Goal: Task Accomplishment & Management: Manage account settings

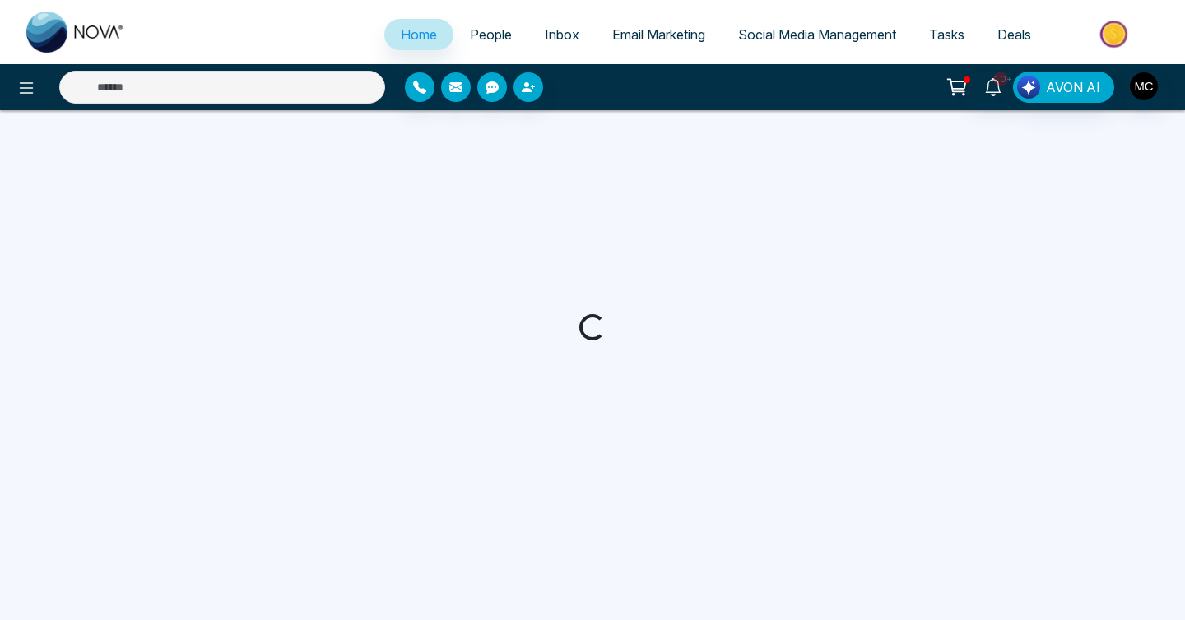
select select "*"
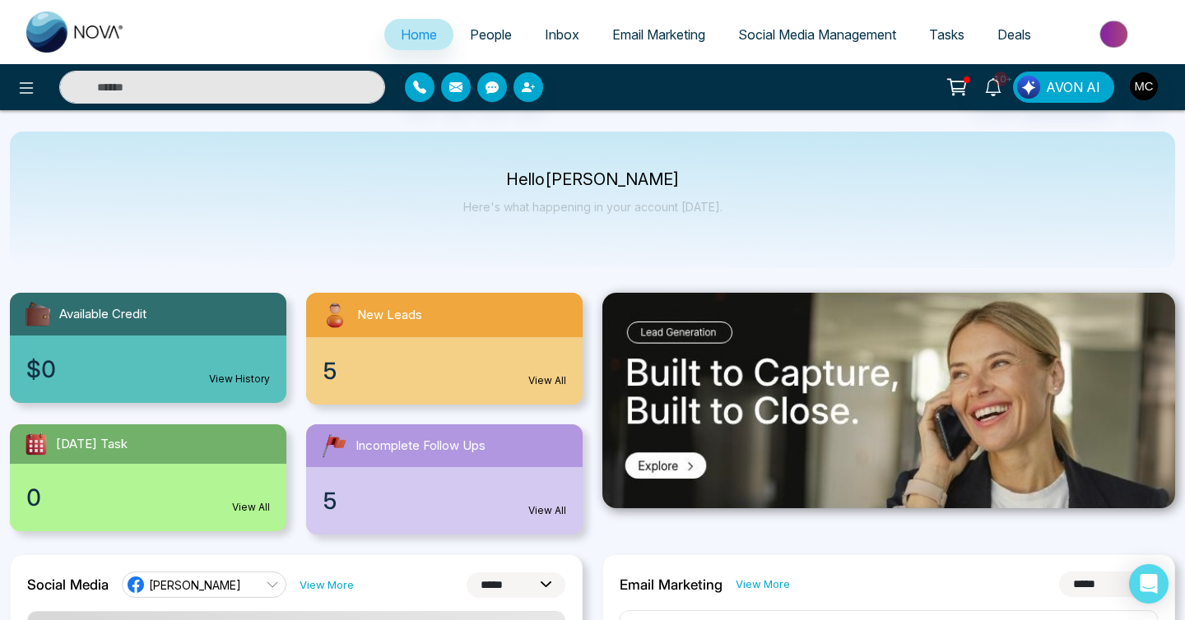
click at [459, 26] on link "People" at bounding box center [490, 34] width 75 height 31
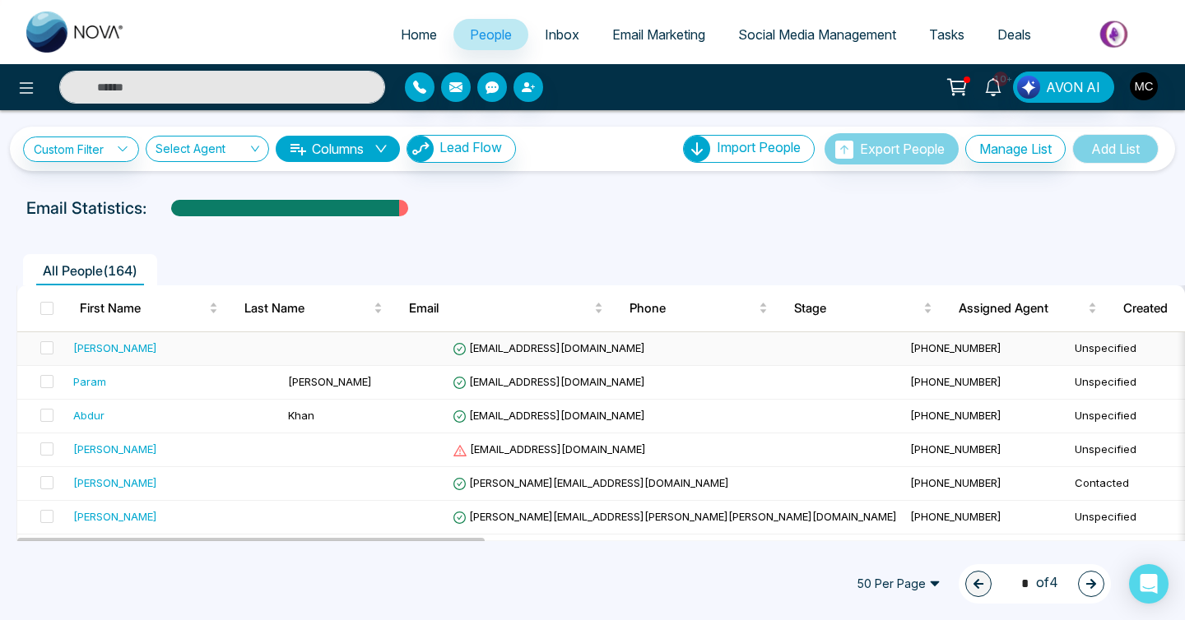
scroll to position [21, 0]
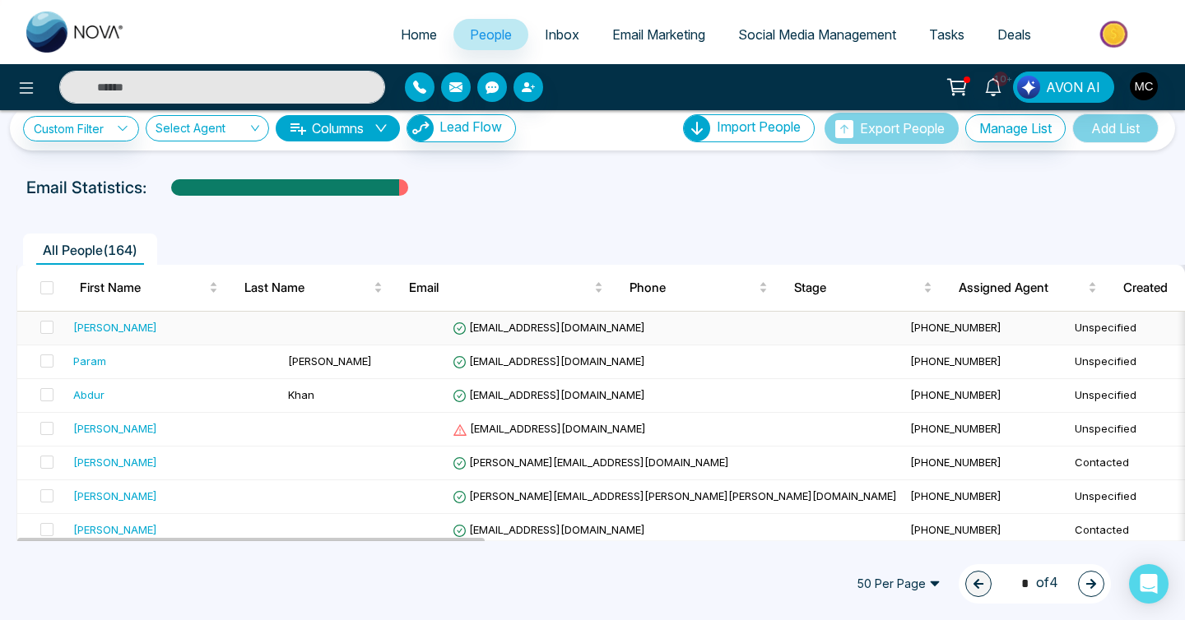
click at [375, 329] on td at bounding box center [363, 329] width 165 height 34
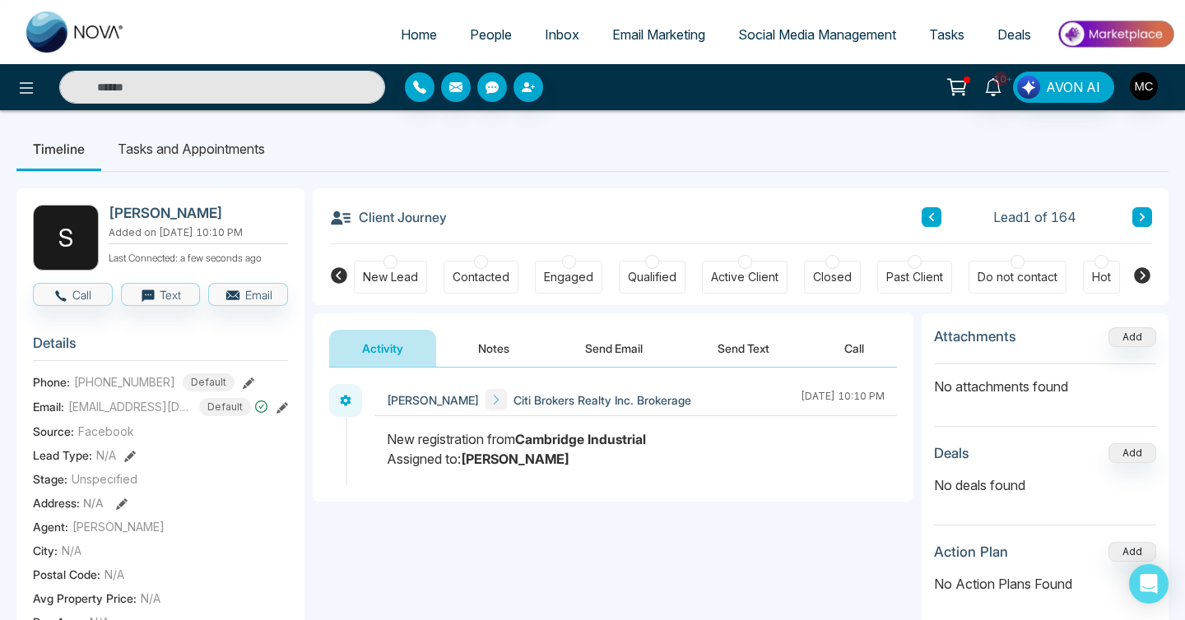
drag, startPoint x: 161, startPoint y: 389, endPoint x: 88, endPoint y: 394, distance: 73.4
click at [88, 391] on span "[PHONE_NUMBER]" at bounding box center [124, 381] width 101 height 17
copy span "6472788848"
click at [471, 38] on span "People" at bounding box center [491, 34] width 42 height 16
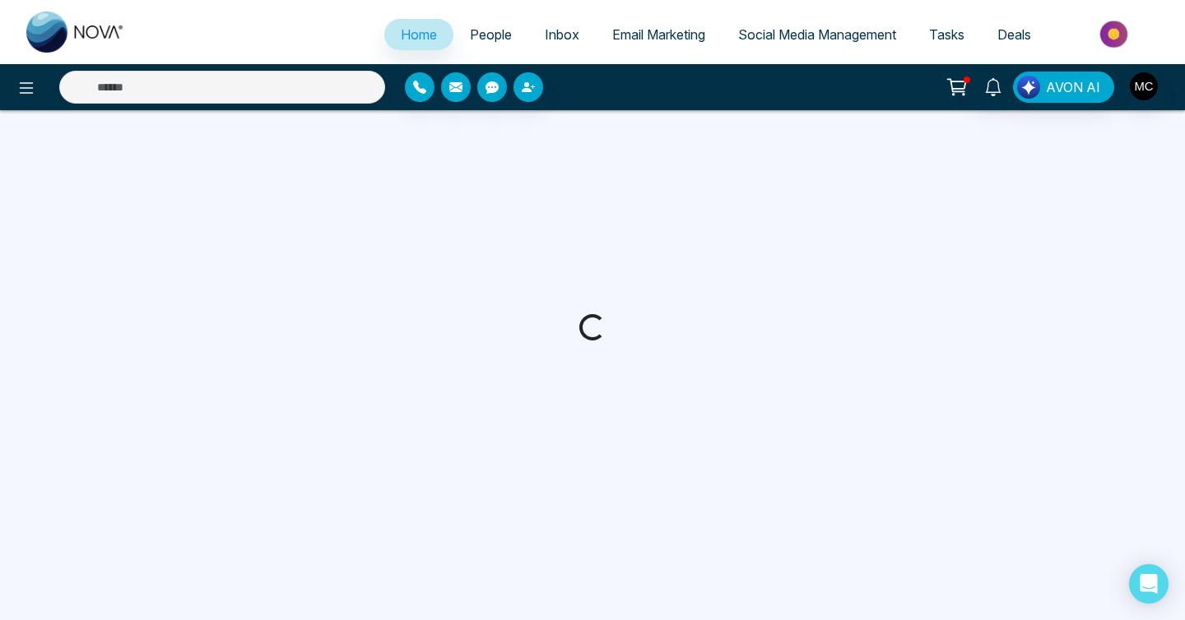
select select "*"
click at [498, 24] on link "People" at bounding box center [490, 34] width 75 height 31
click at [490, 28] on span "People" at bounding box center [491, 34] width 42 height 16
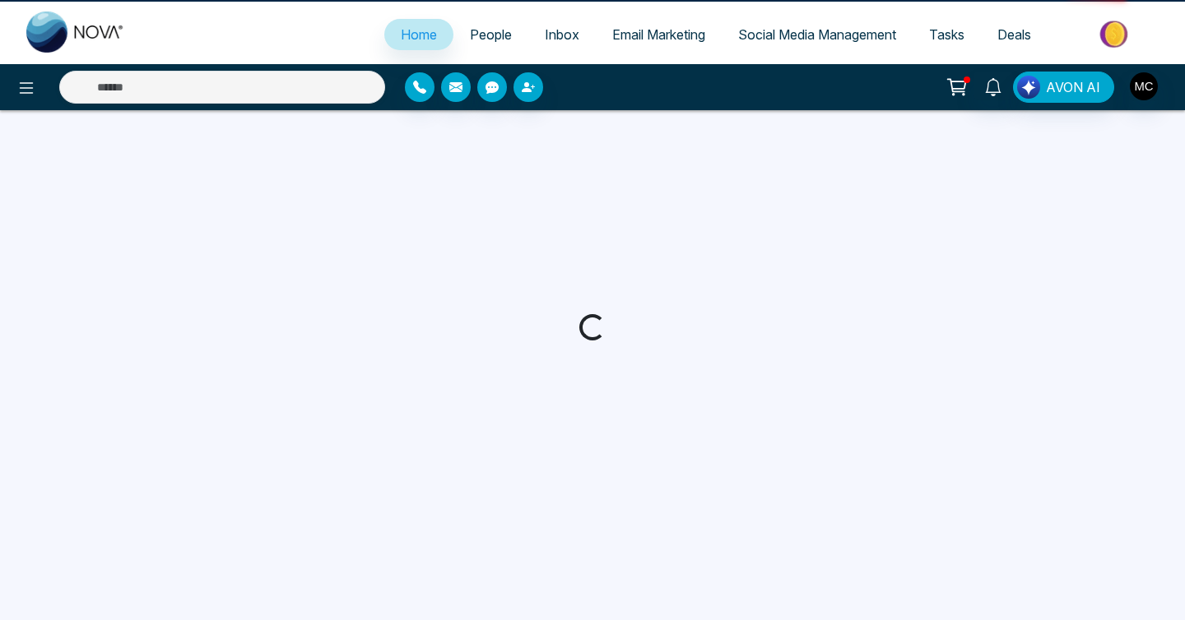
click at [490, 28] on span "People" at bounding box center [491, 34] width 42 height 16
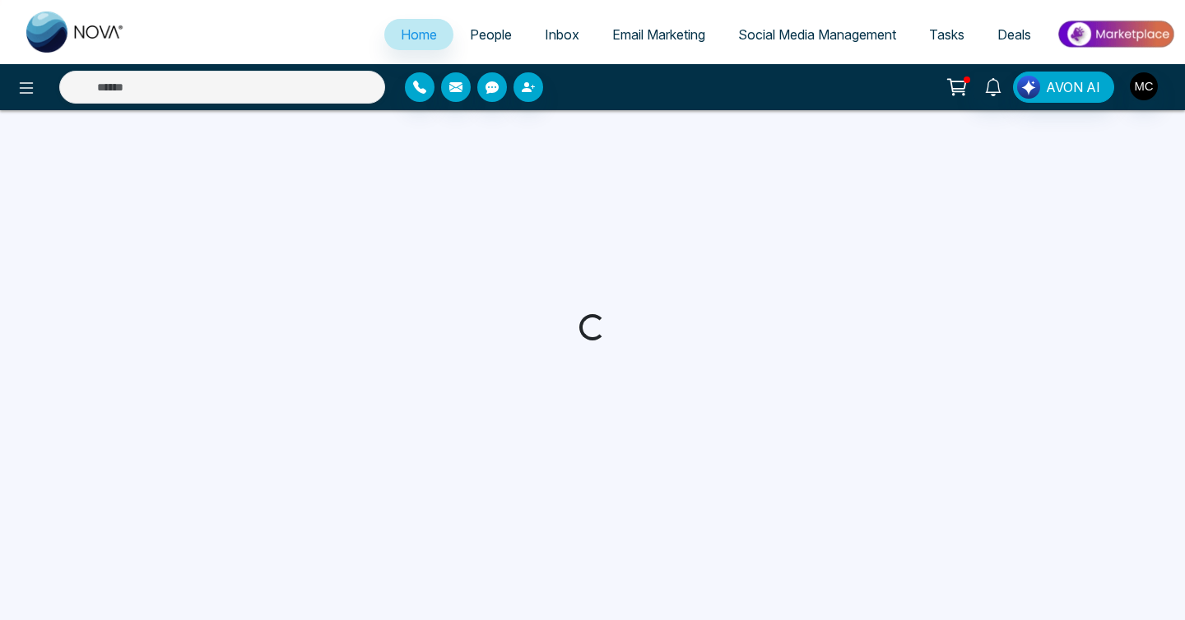
click at [490, 28] on span "People" at bounding box center [491, 34] width 42 height 16
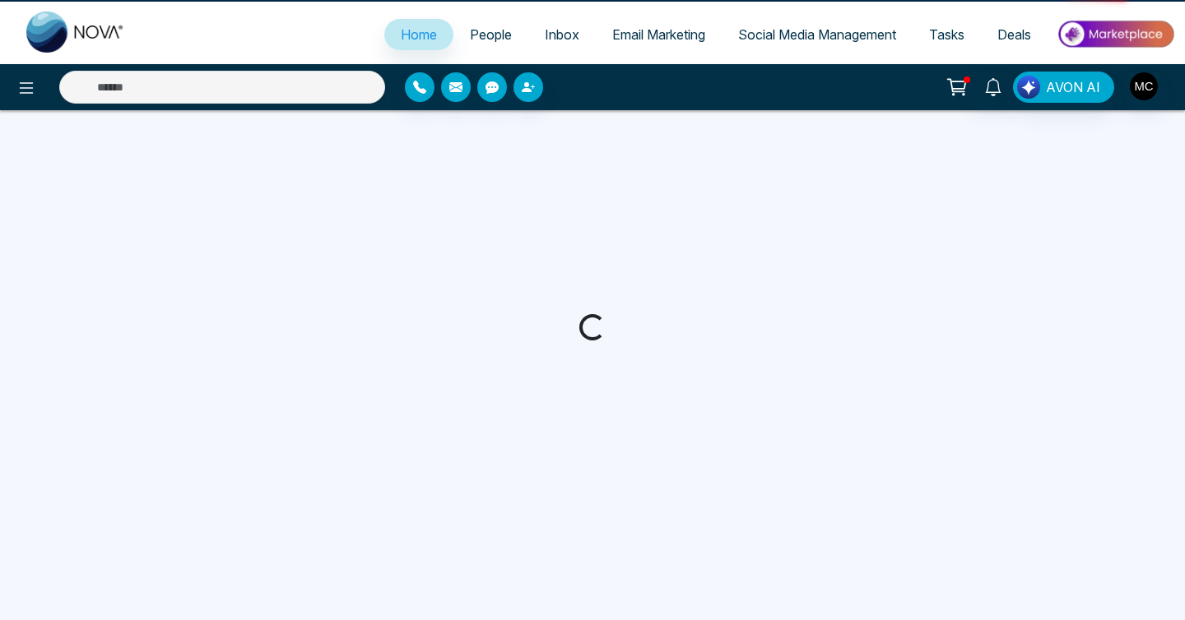
click at [490, 28] on span "People" at bounding box center [491, 34] width 42 height 16
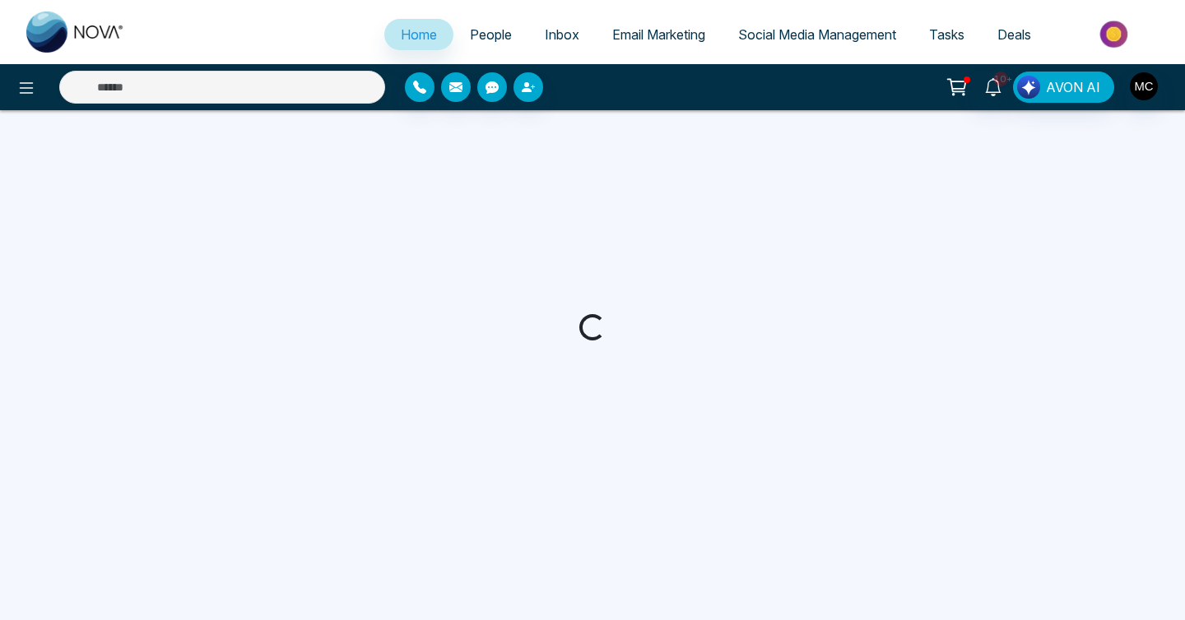
click at [489, 36] on span "People" at bounding box center [491, 34] width 42 height 16
select select "*"
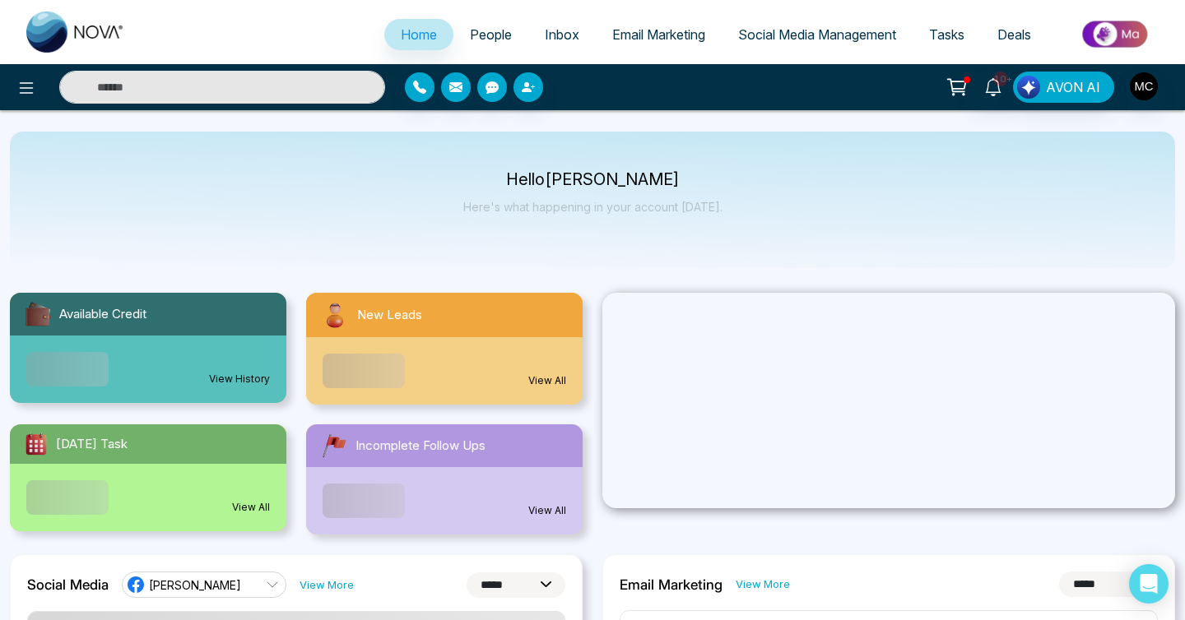
click at [541, 352] on div "View All" at bounding box center [444, 370] width 276 height 67
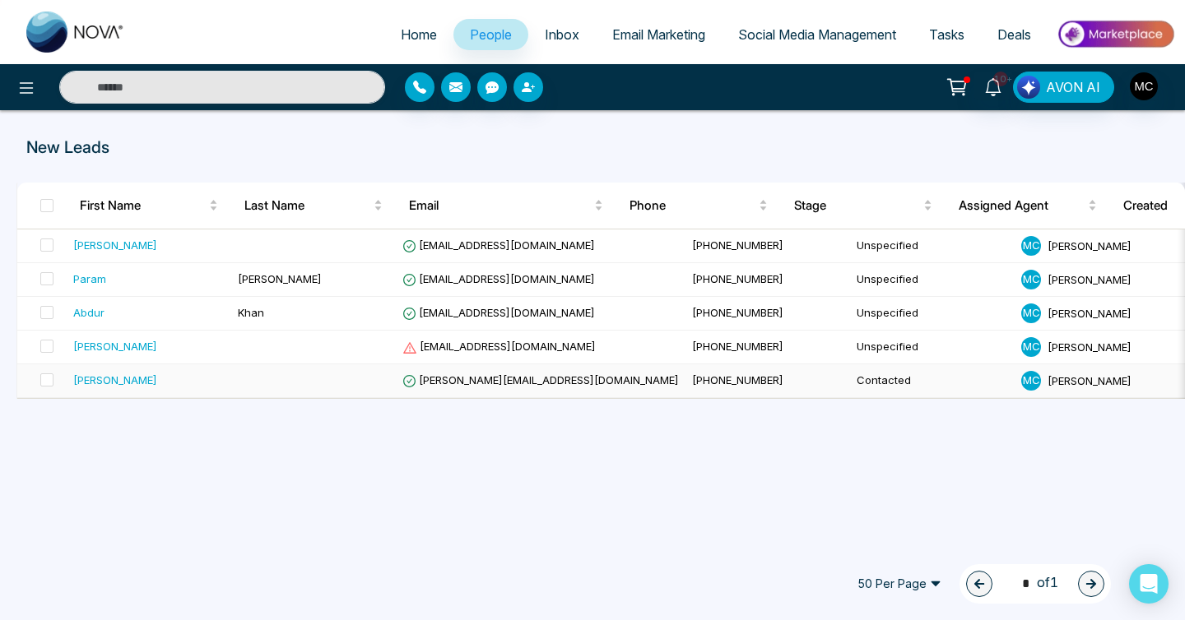
click at [200, 379] on div "[PERSON_NAME]" at bounding box center [148, 380] width 151 height 16
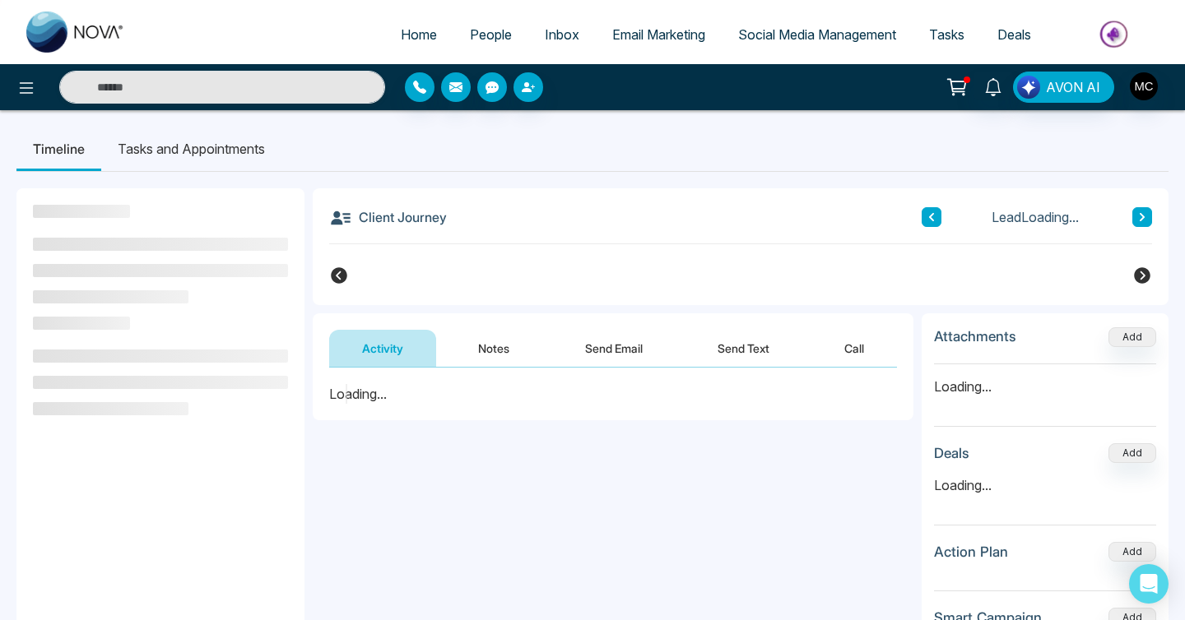
click at [497, 25] on link "People" at bounding box center [490, 34] width 75 height 31
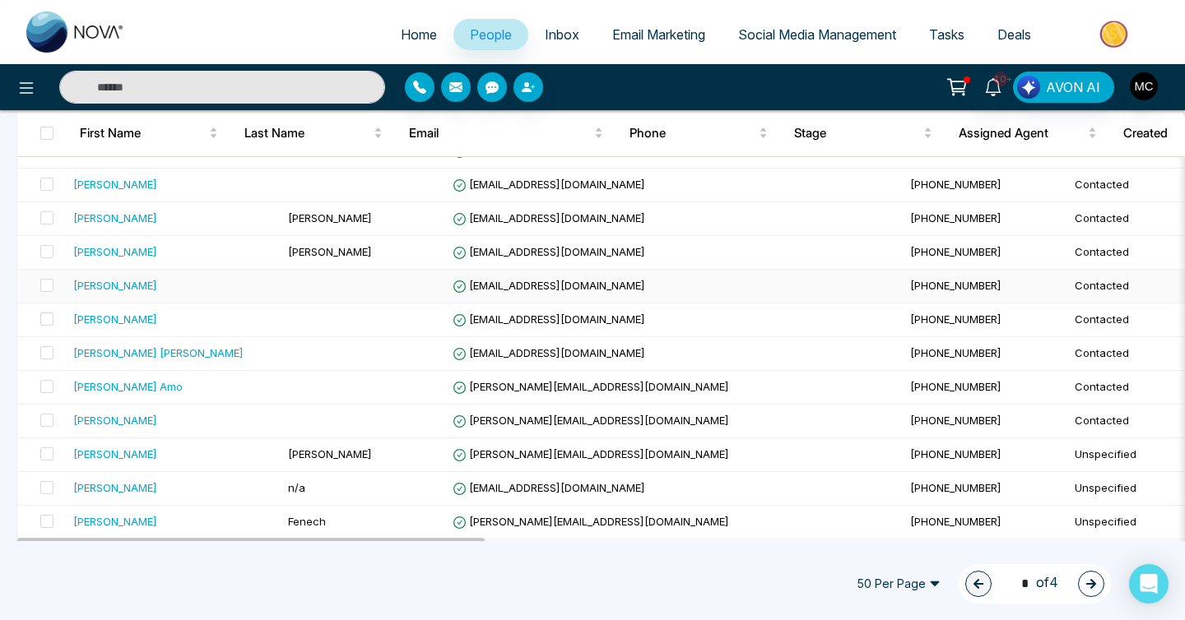
scroll to position [559, 0]
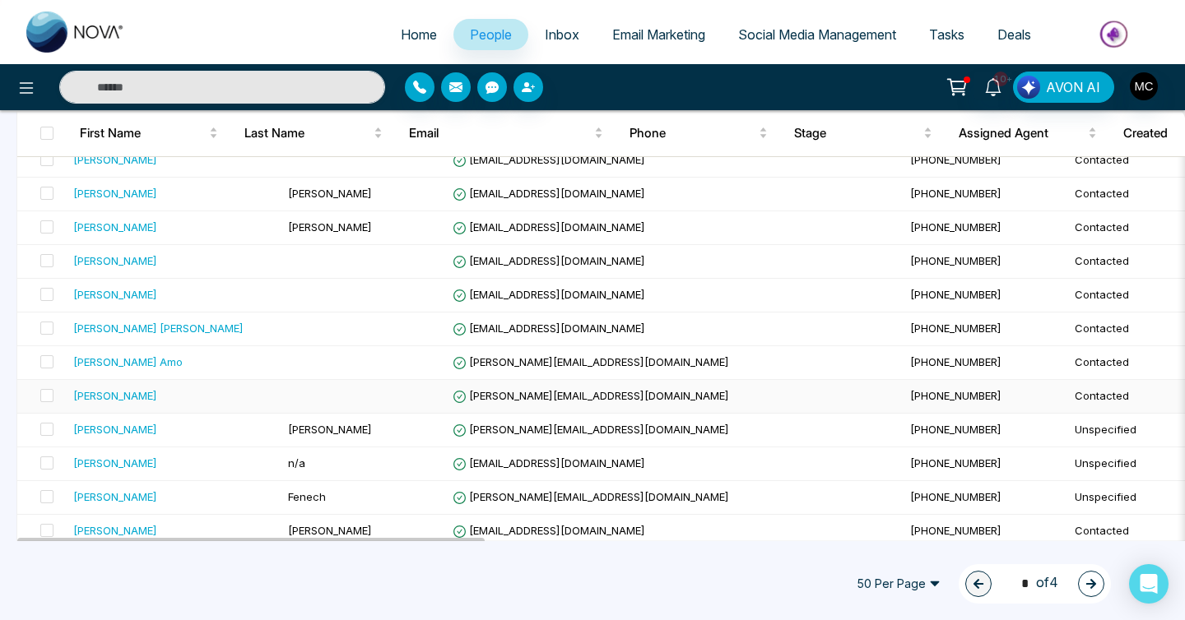
click at [452, 401] on span "[PERSON_NAME][EMAIL_ADDRESS][DOMAIN_NAME]" at bounding box center [590, 395] width 276 height 13
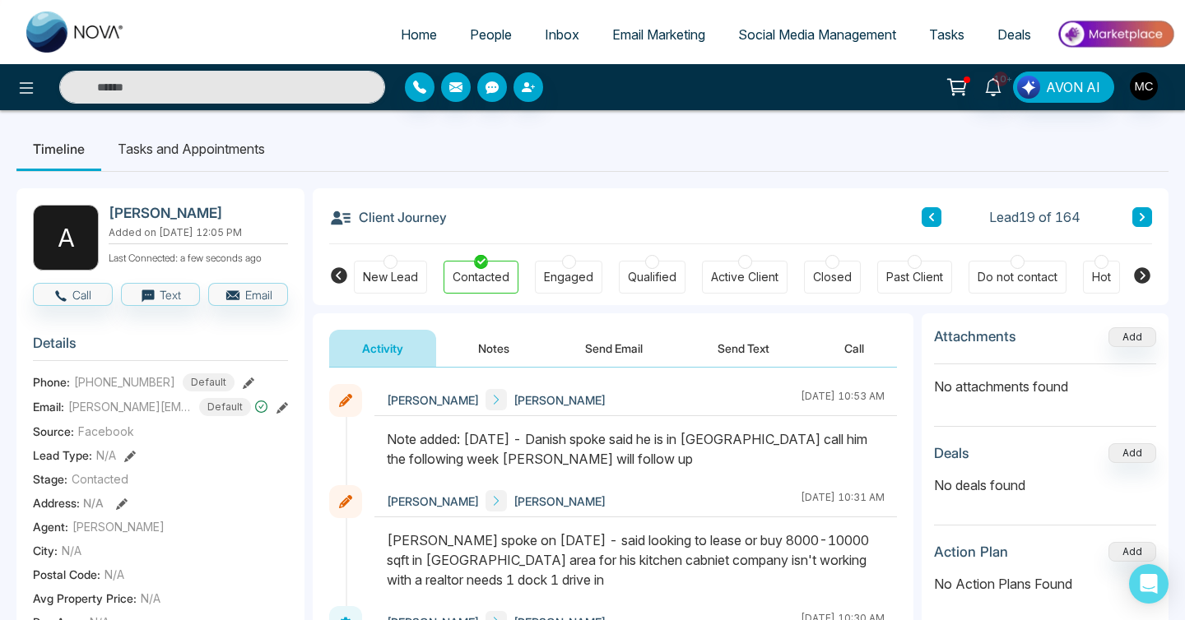
click at [1135, 221] on button at bounding box center [1142, 217] width 20 height 20
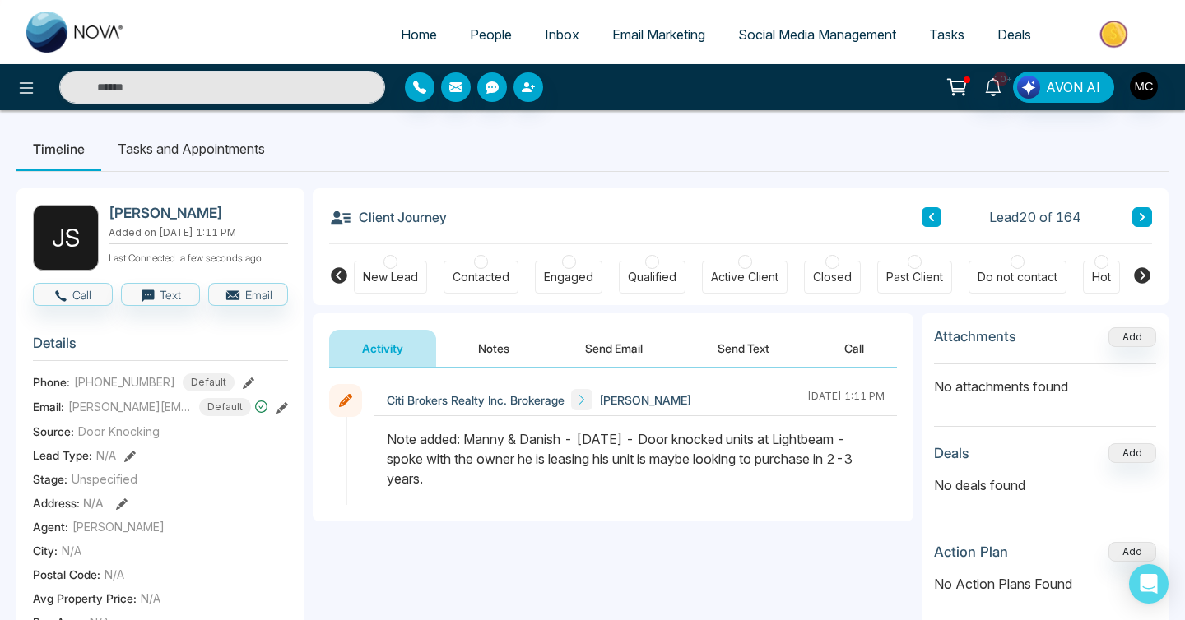
click at [1136, 223] on button at bounding box center [1142, 217] width 20 height 20
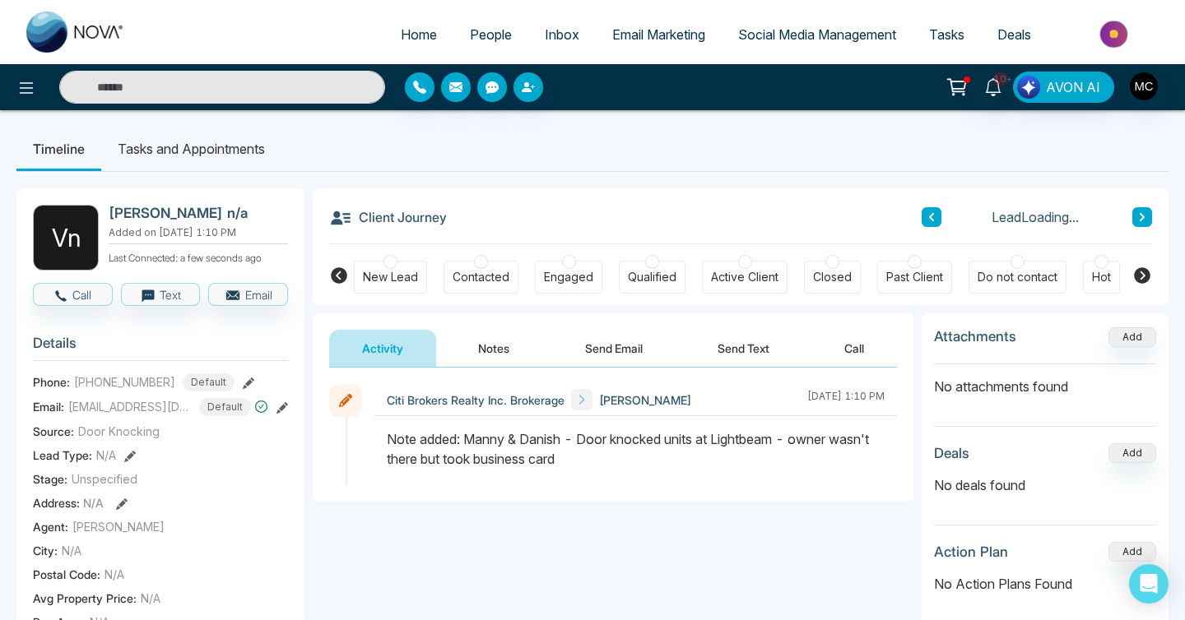
click at [1136, 223] on button at bounding box center [1142, 217] width 20 height 20
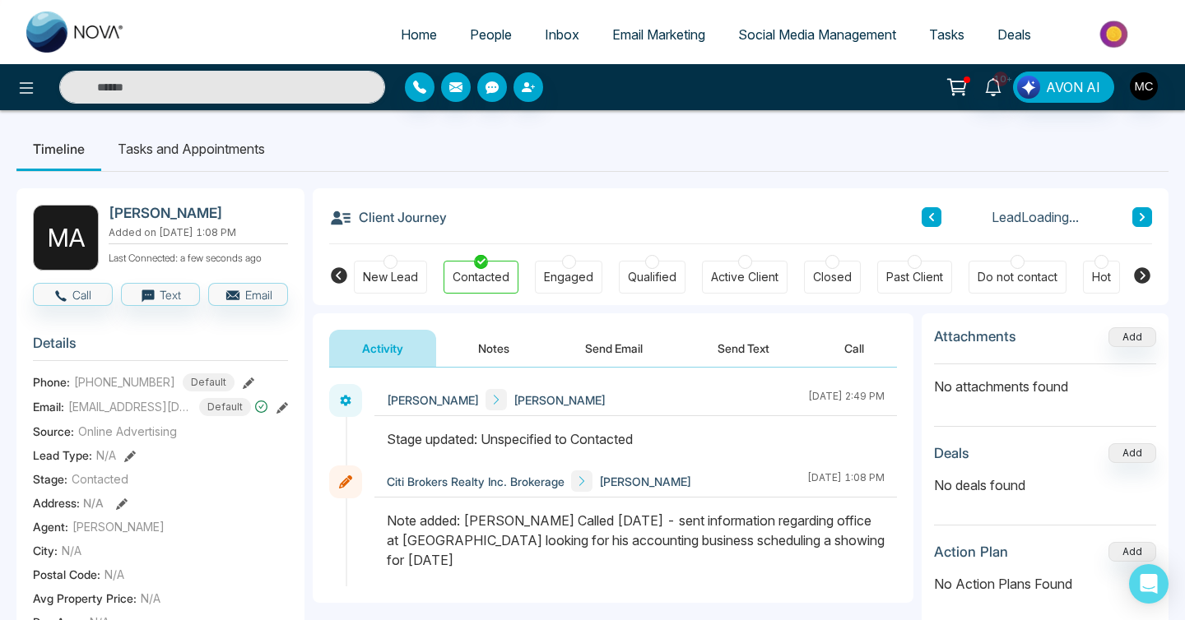
click at [932, 215] on icon at bounding box center [931, 217] width 5 height 8
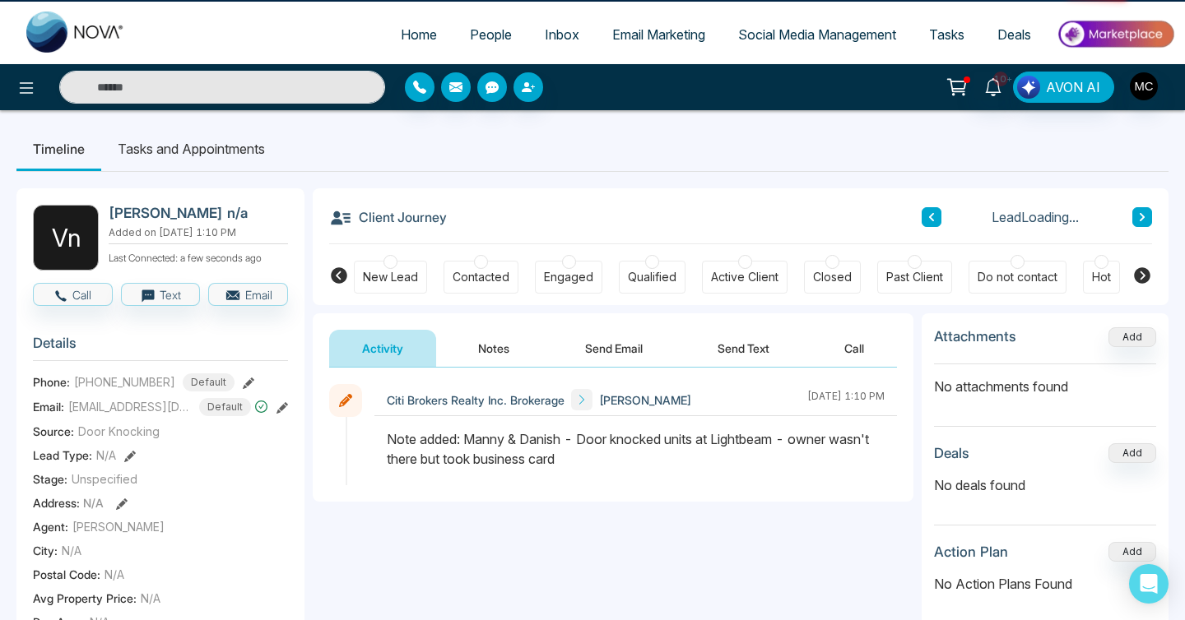
click at [932, 215] on icon at bounding box center [931, 217] width 5 height 8
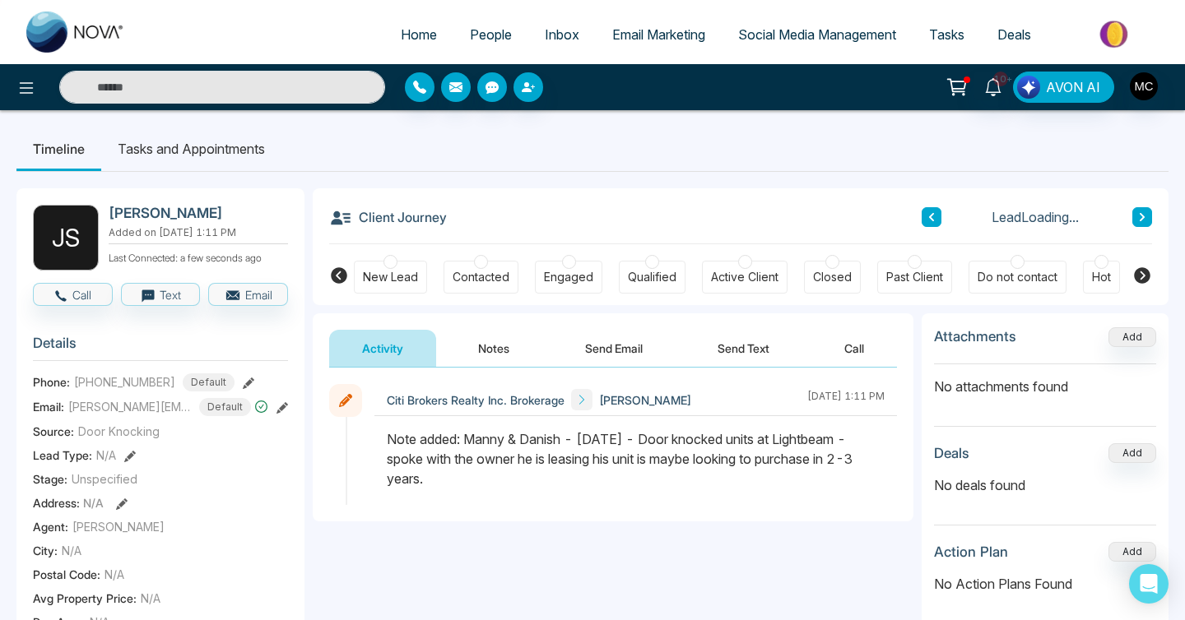
click at [932, 215] on icon at bounding box center [931, 217] width 5 height 8
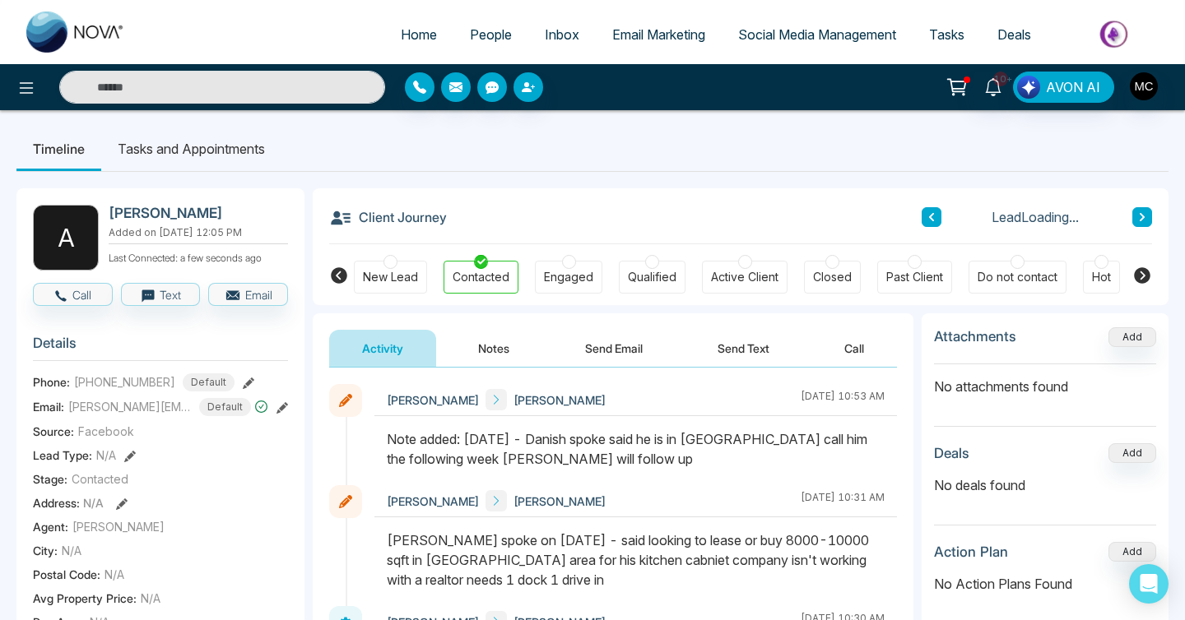
click at [508, 373] on div "[PERSON_NAME] [PERSON_NAME] [DATE] 10:53 AM [PERSON_NAME] [PERSON_NAME] [DATE] …" at bounding box center [613, 587] width 601 height 438
click at [500, 360] on button "Notes" at bounding box center [493, 348] width 97 height 37
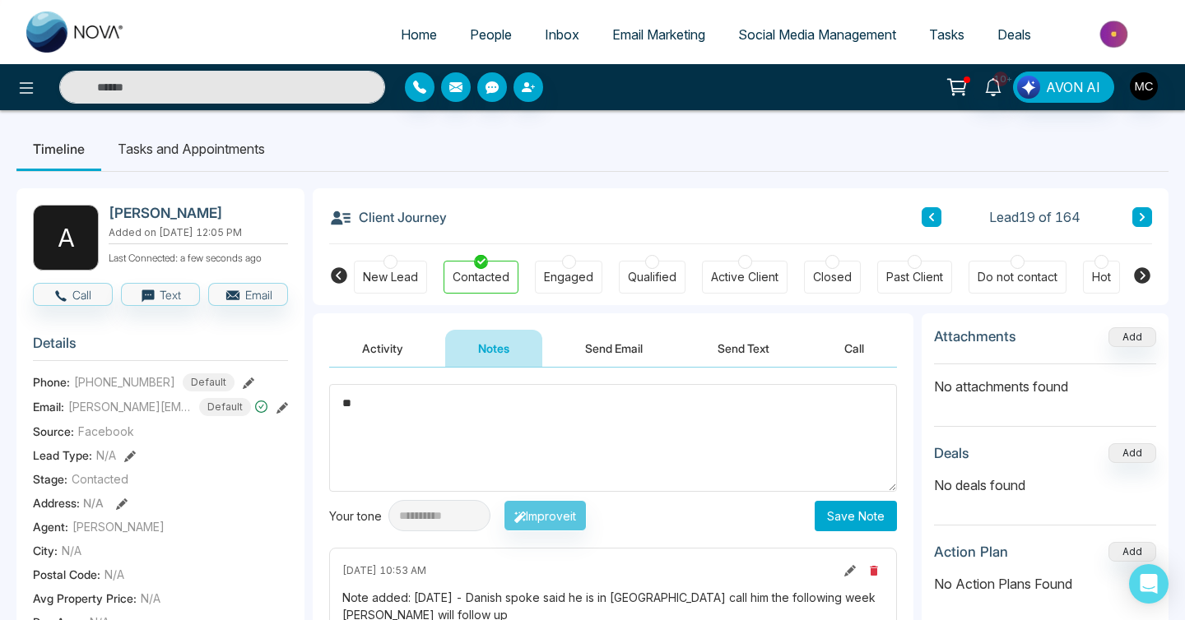
type textarea "*"
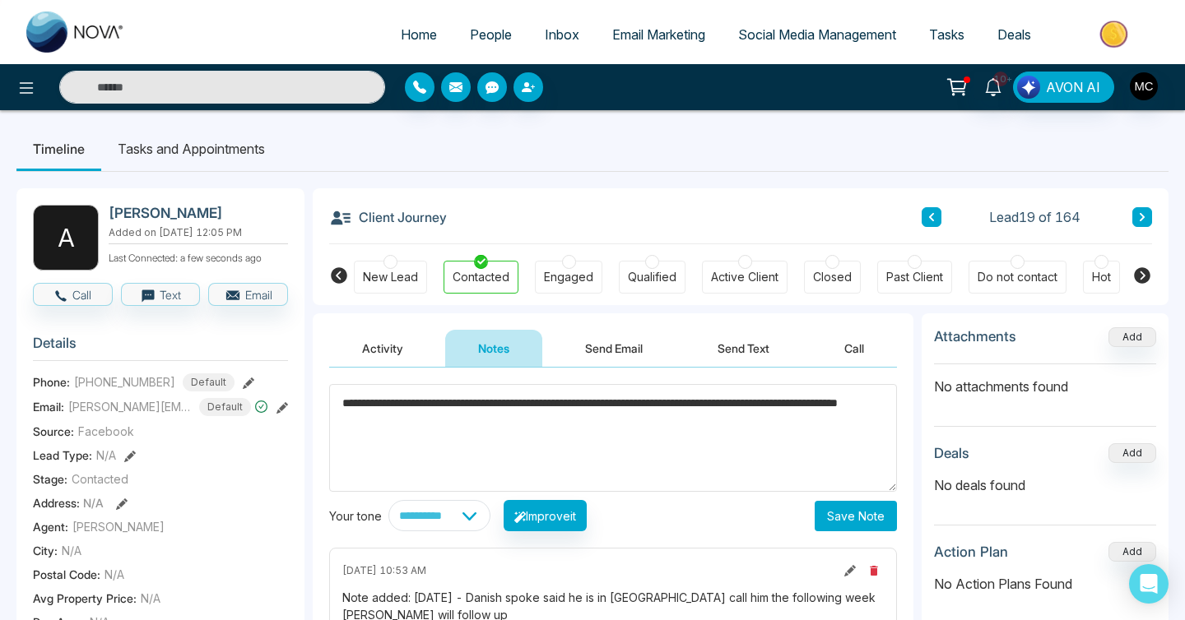
type textarea "**********"
click at [869, 500] on div "**********" at bounding box center [613, 515] width 568 height 31
click at [865, 527] on button "Save Note" at bounding box center [855, 516] width 82 height 30
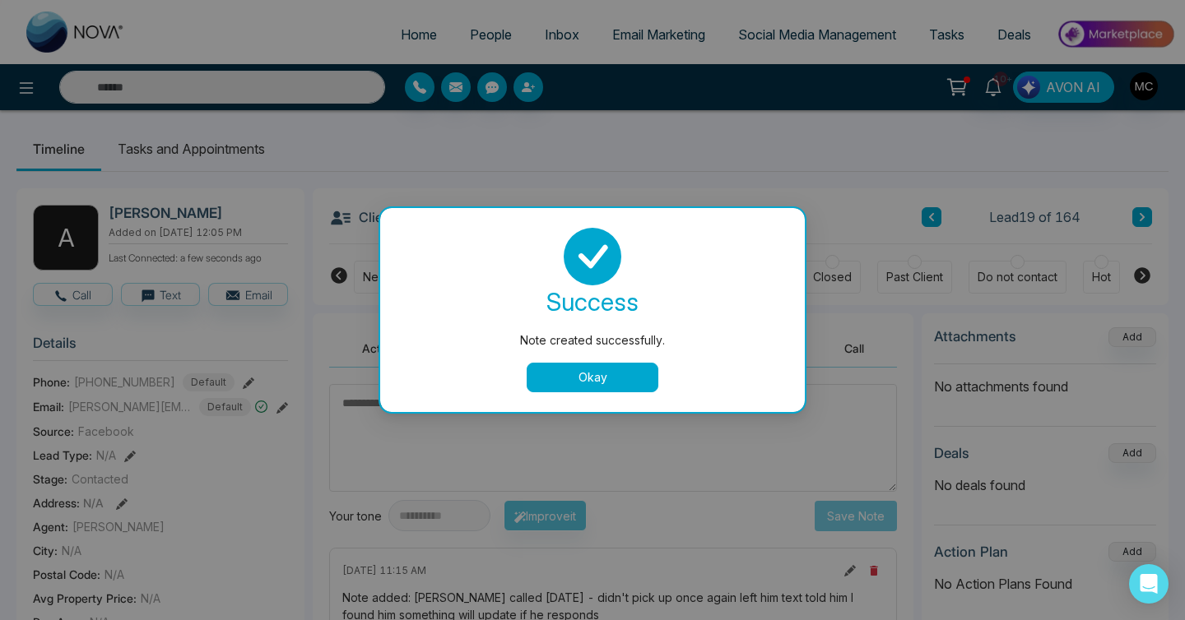
click at [614, 373] on button "Okay" at bounding box center [593, 378] width 132 height 30
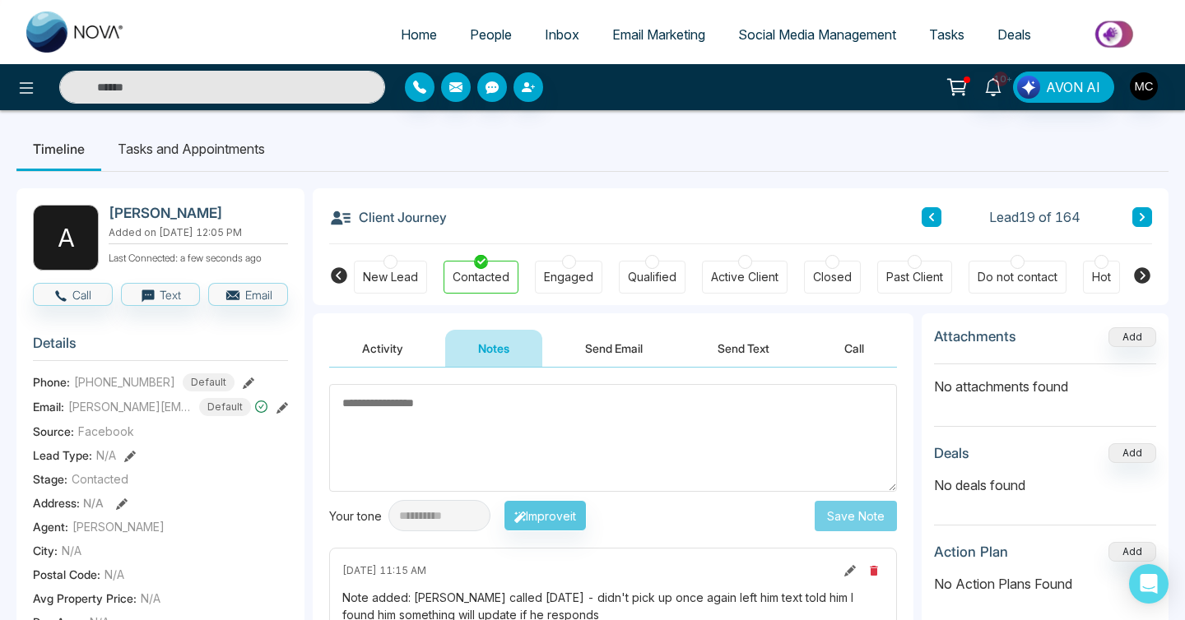
click at [271, 78] on input "text" at bounding box center [222, 87] width 326 height 33
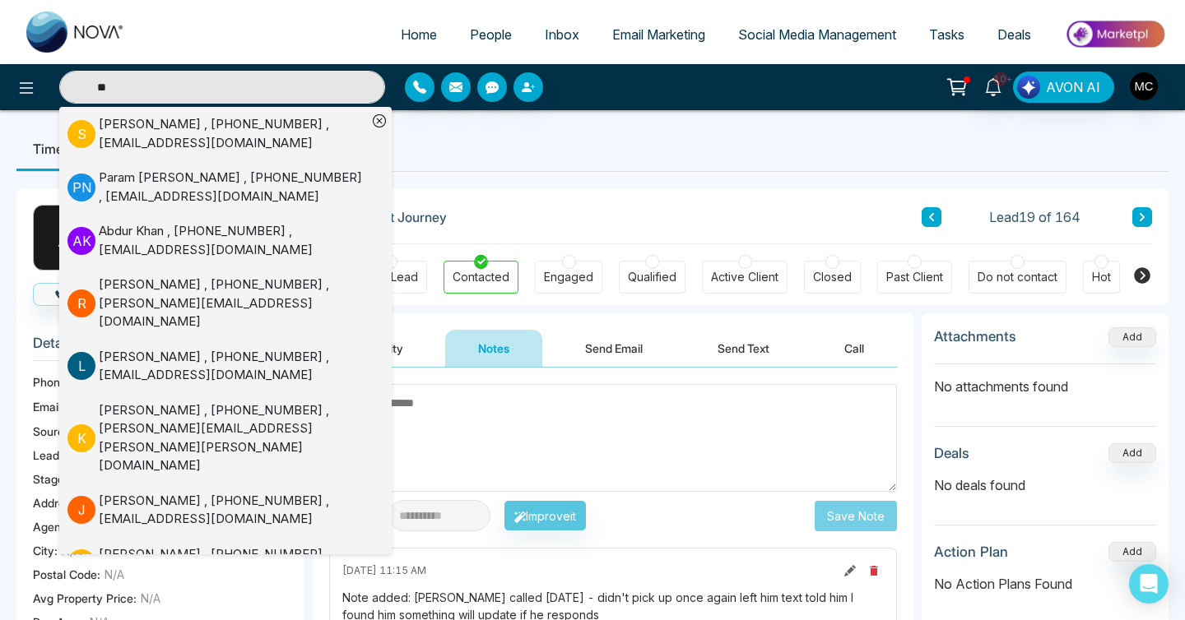
type input "*"
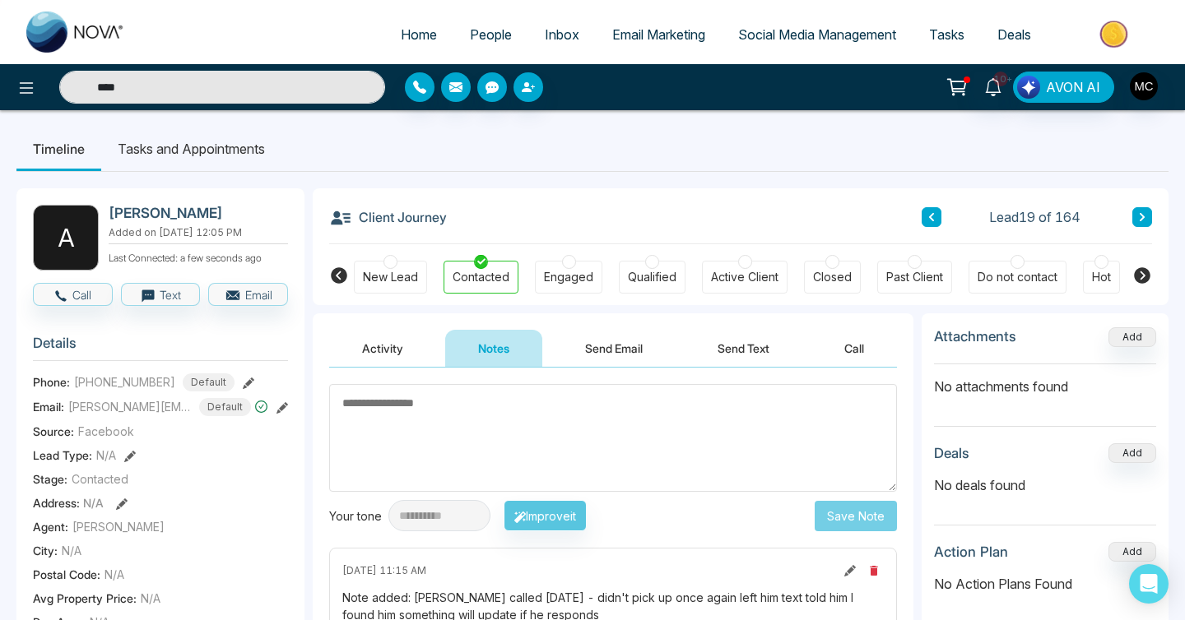
type input "****"
click at [471, 33] on span "People" at bounding box center [491, 34] width 42 height 16
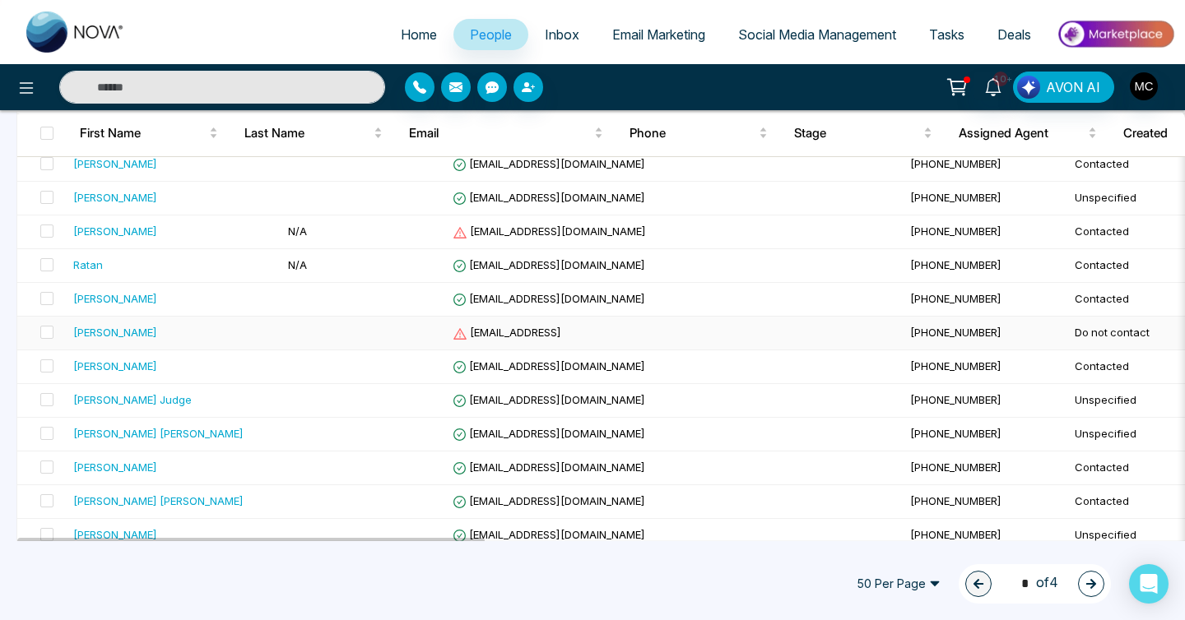
scroll to position [1028, 0]
click at [174, 245] on td "[PERSON_NAME]" at bounding box center [174, 232] width 215 height 34
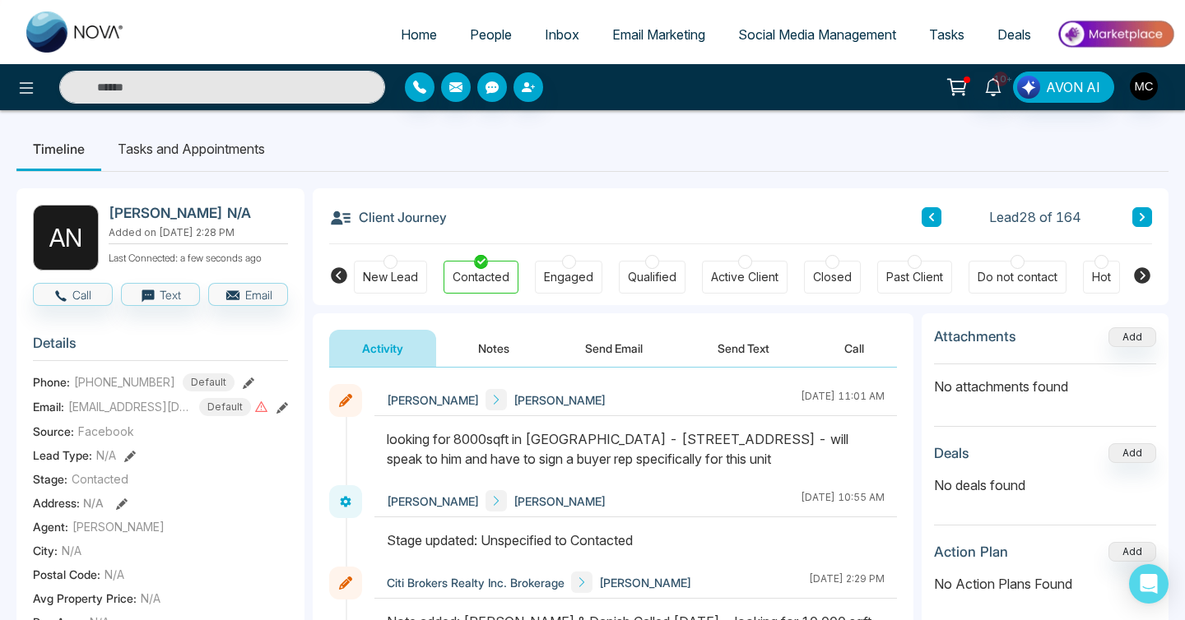
click at [930, 224] on button at bounding box center [931, 217] width 20 height 20
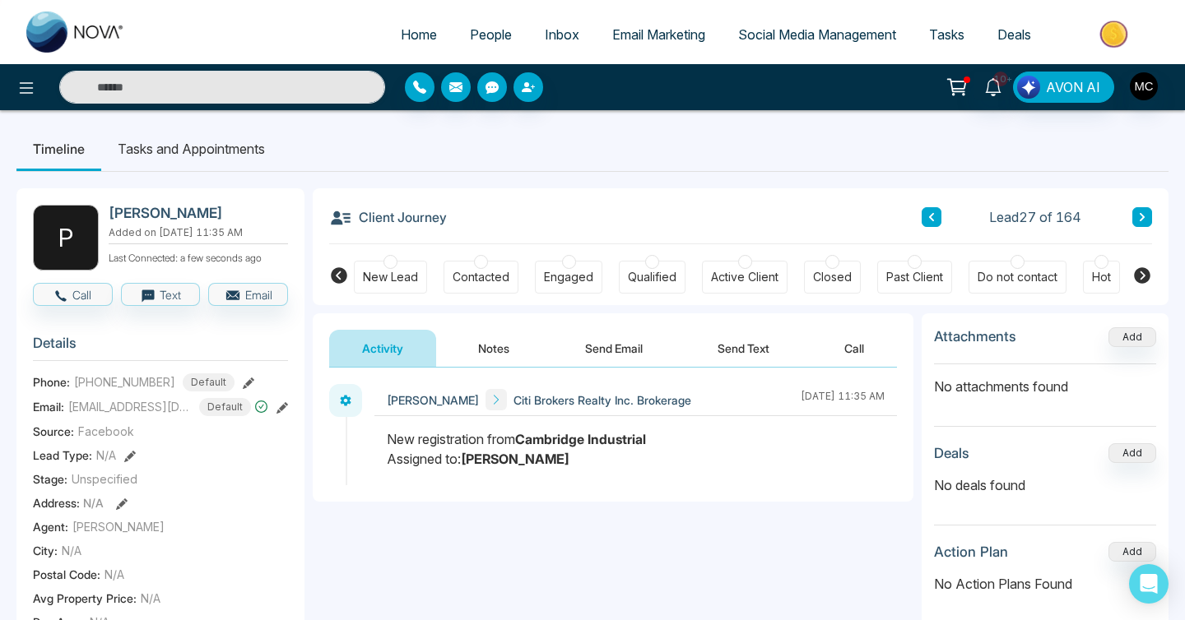
click at [930, 224] on button at bounding box center [931, 217] width 20 height 20
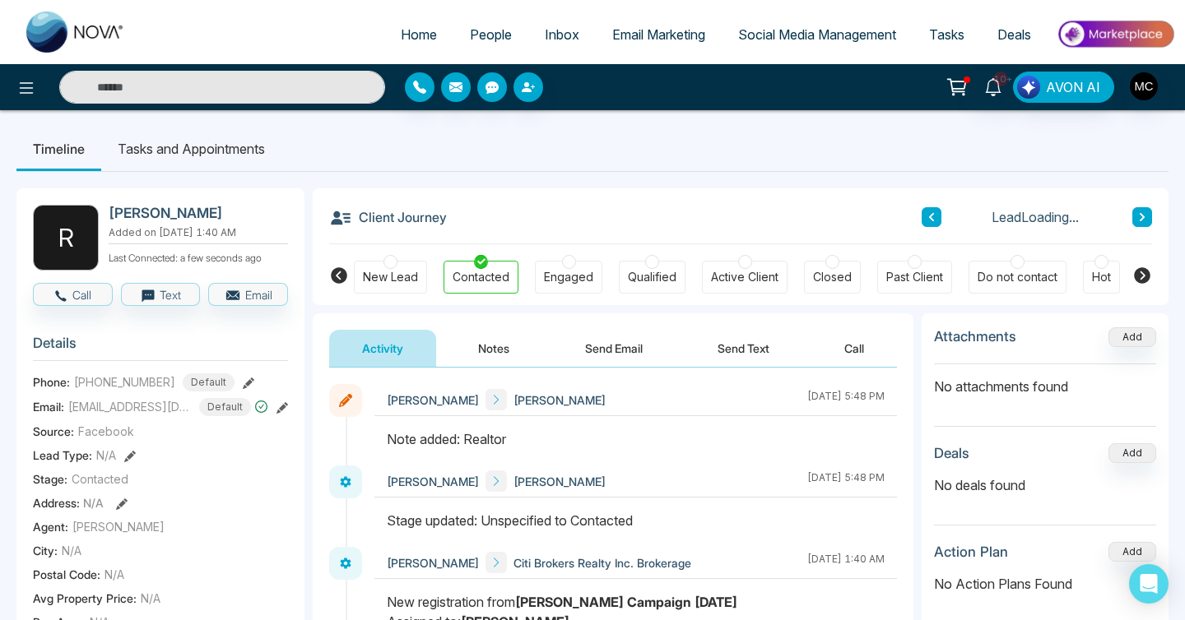
click at [930, 224] on button at bounding box center [931, 217] width 20 height 20
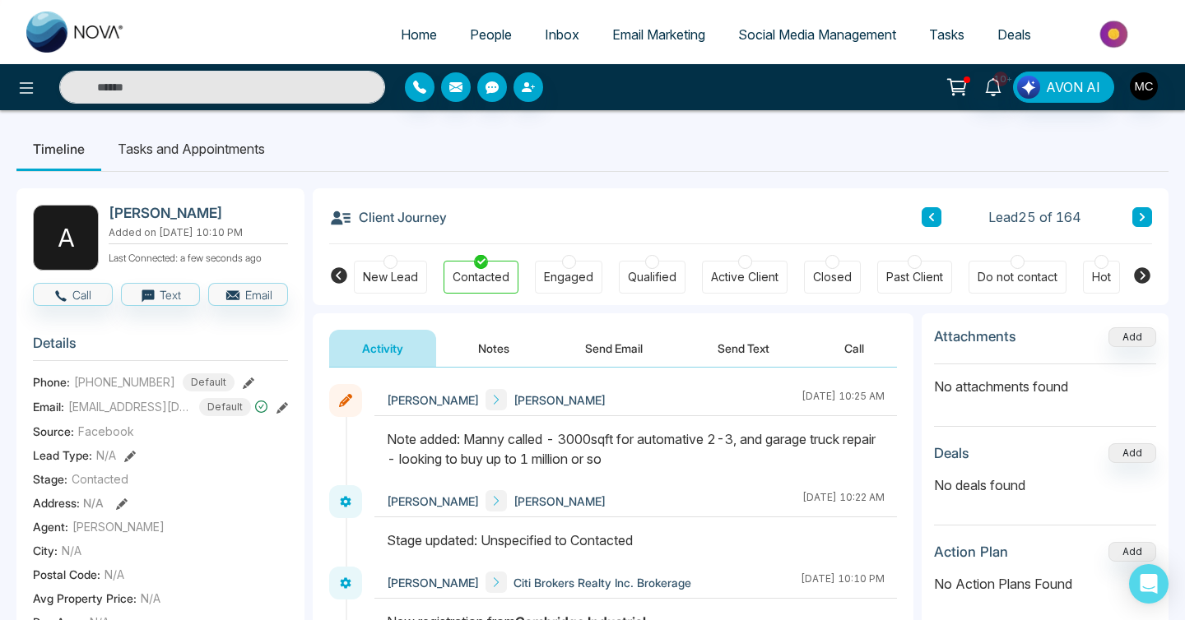
click at [929, 216] on icon at bounding box center [931, 217] width 8 height 10
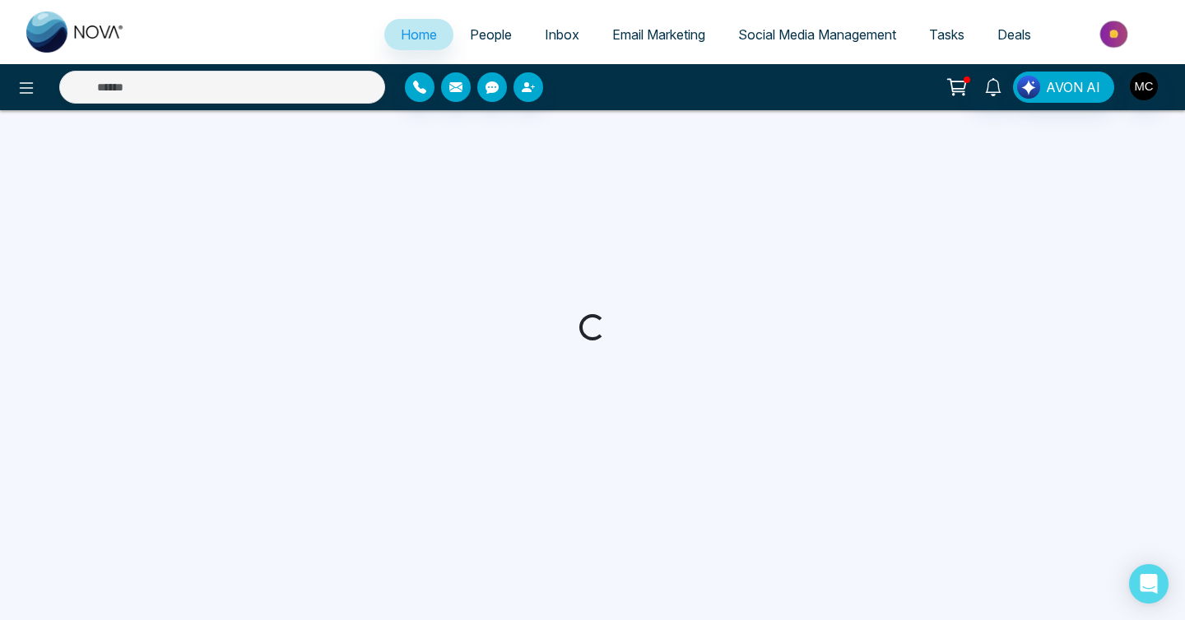
select select "*"
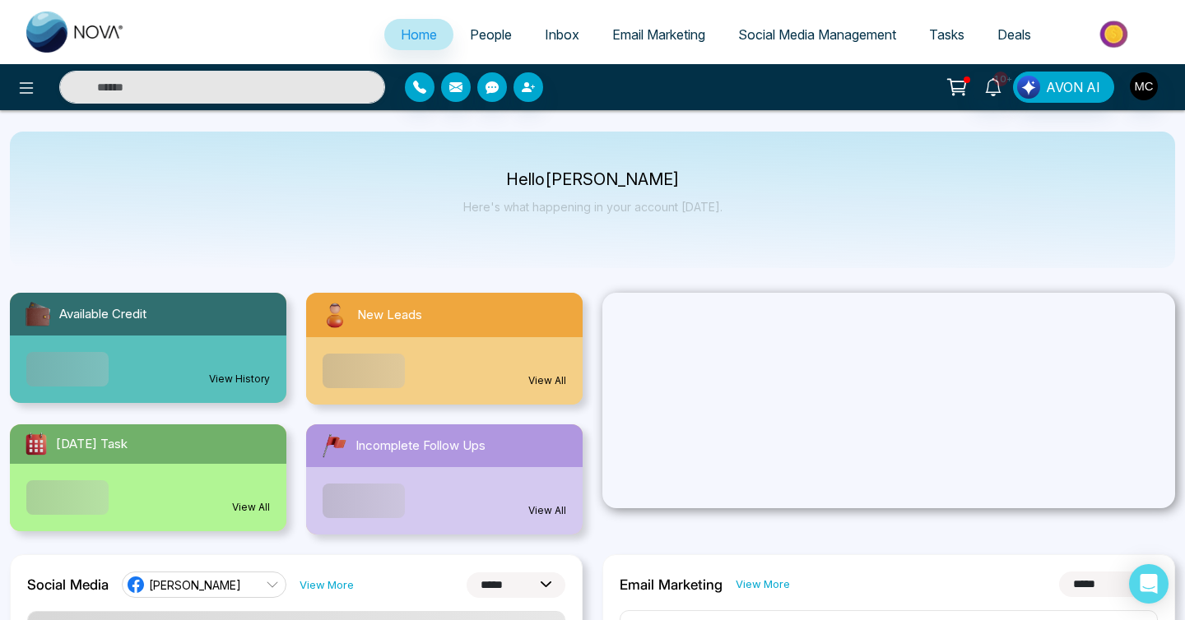
click at [480, 40] on span "People" at bounding box center [491, 34] width 42 height 16
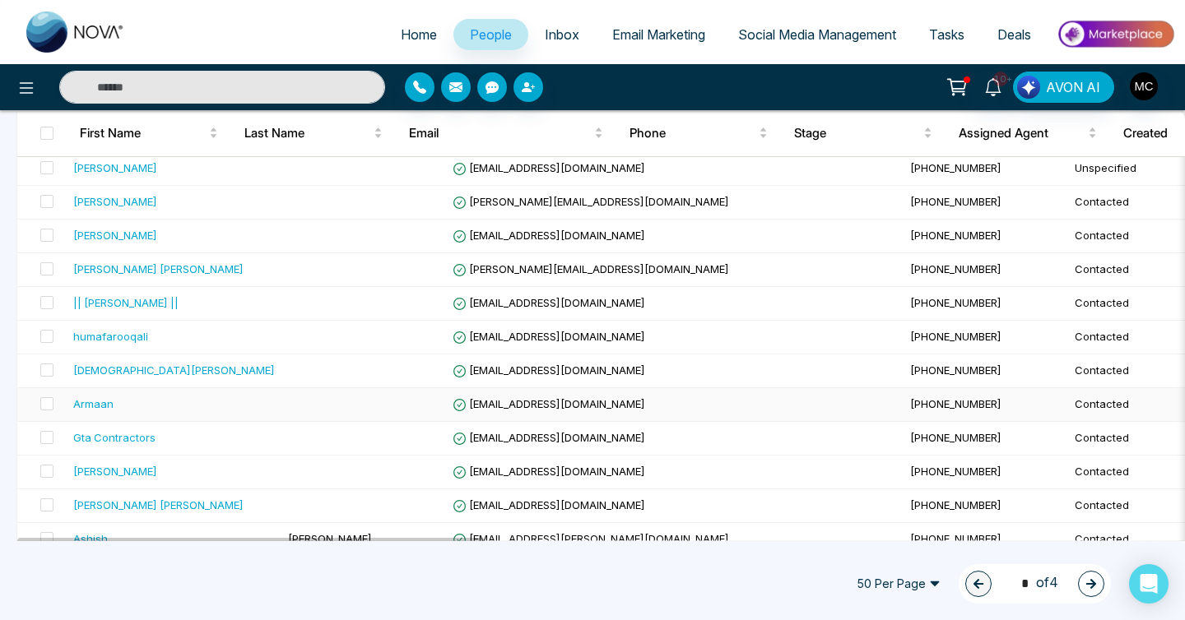
scroll to position [1482, 0]
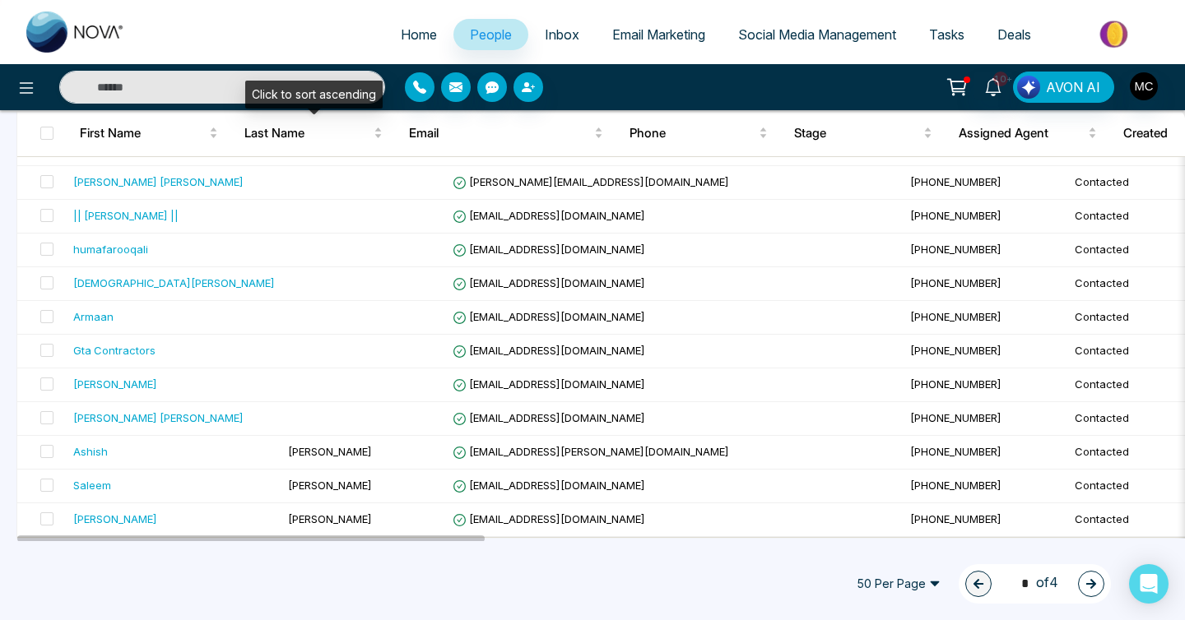
click at [252, 91] on div "Click to sort ascending" at bounding box center [313, 95] width 137 height 28
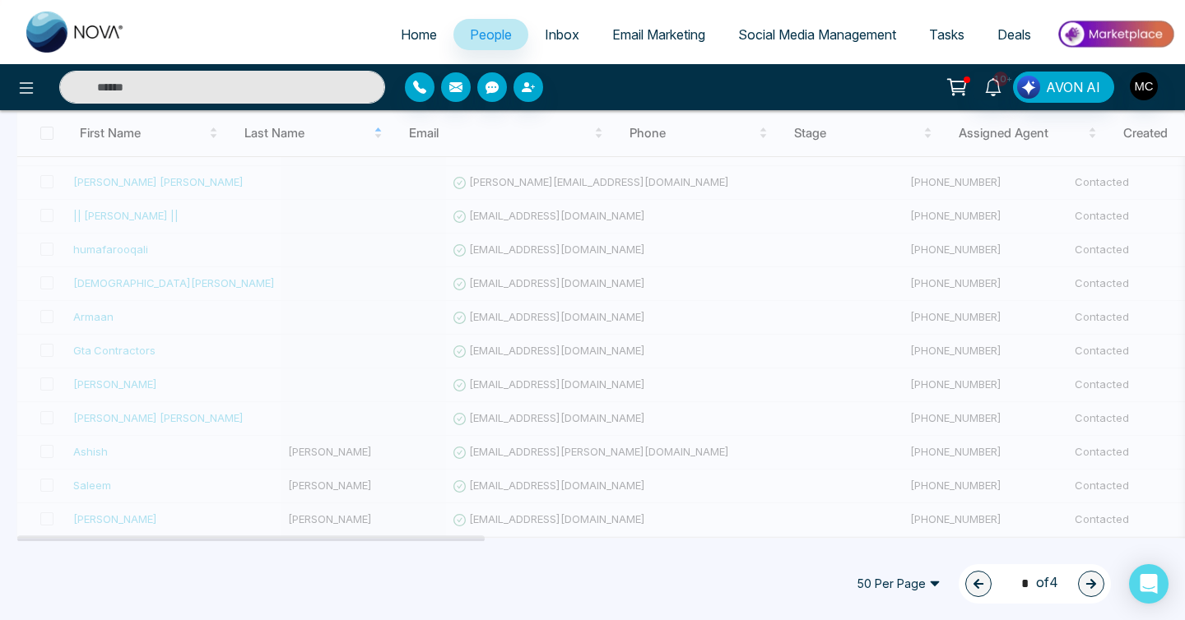
click at [201, 94] on input "text" at bounding box center [222, 87] width 326 height 33
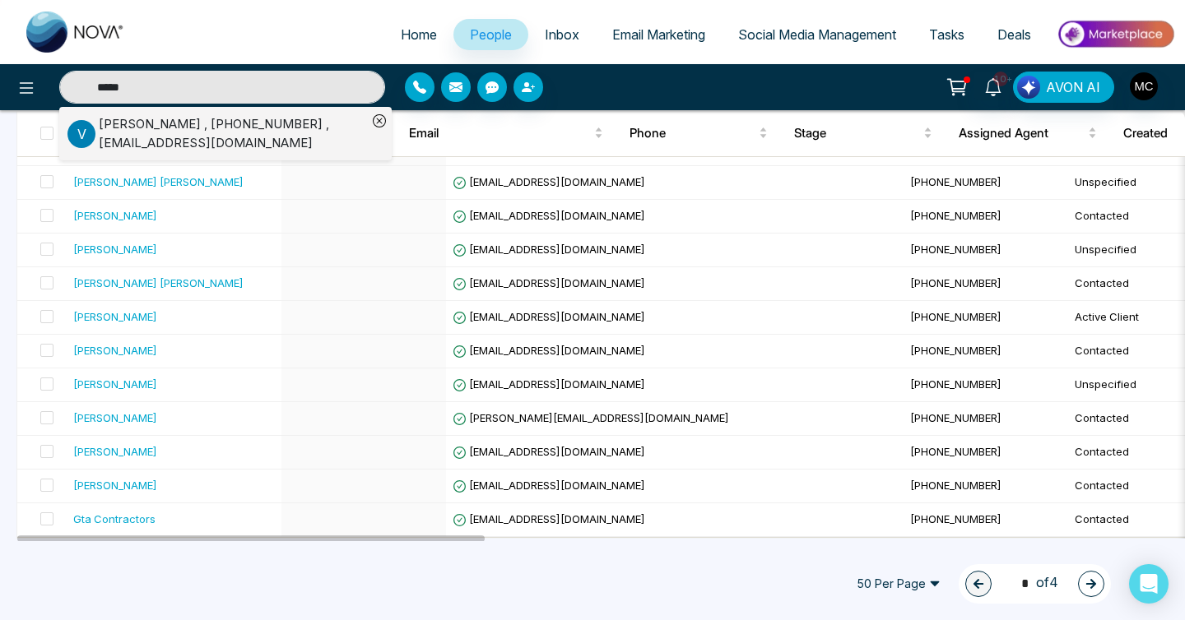
type input "*****"
click at [207, 129] on div "Vinoy Thomas , +16476884202 , Vinoy@vanthogroup.com" at bounding box center [233, 133] width 268 height 37
